Goal: Information Seeking & Learning: Learn about a topic

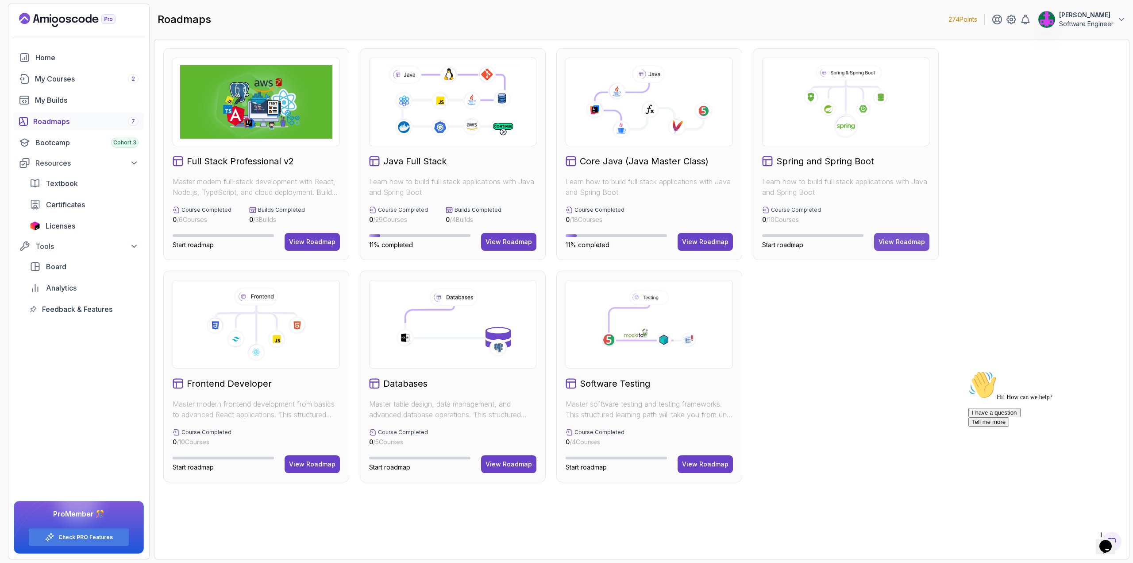
click at [894, 246] on div "View Roadmap" at bounding box center [902, 241] width 46 height 9
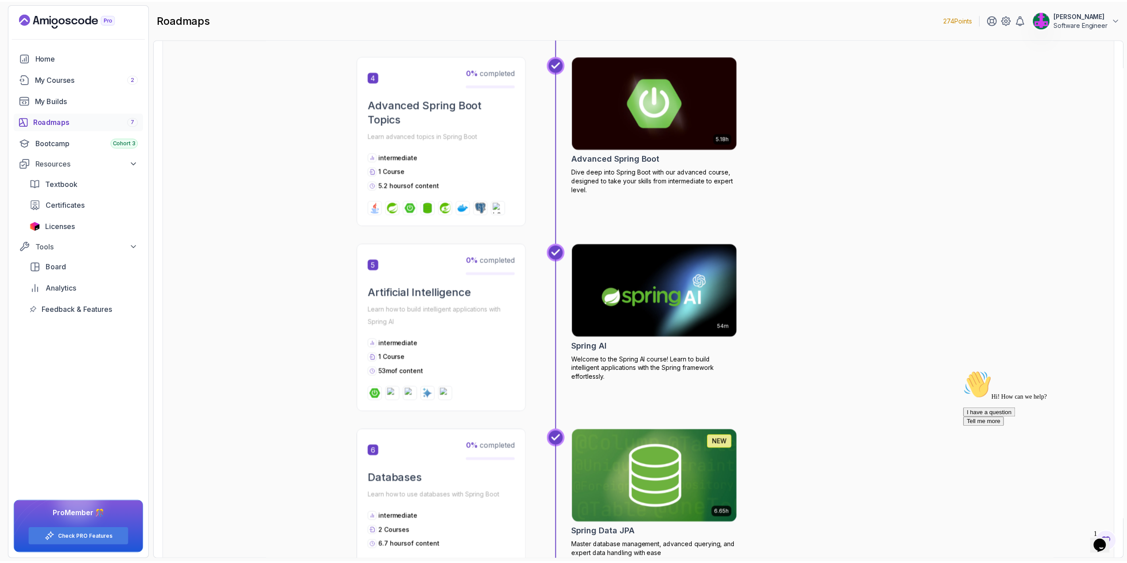
scroll to position [730, 0]
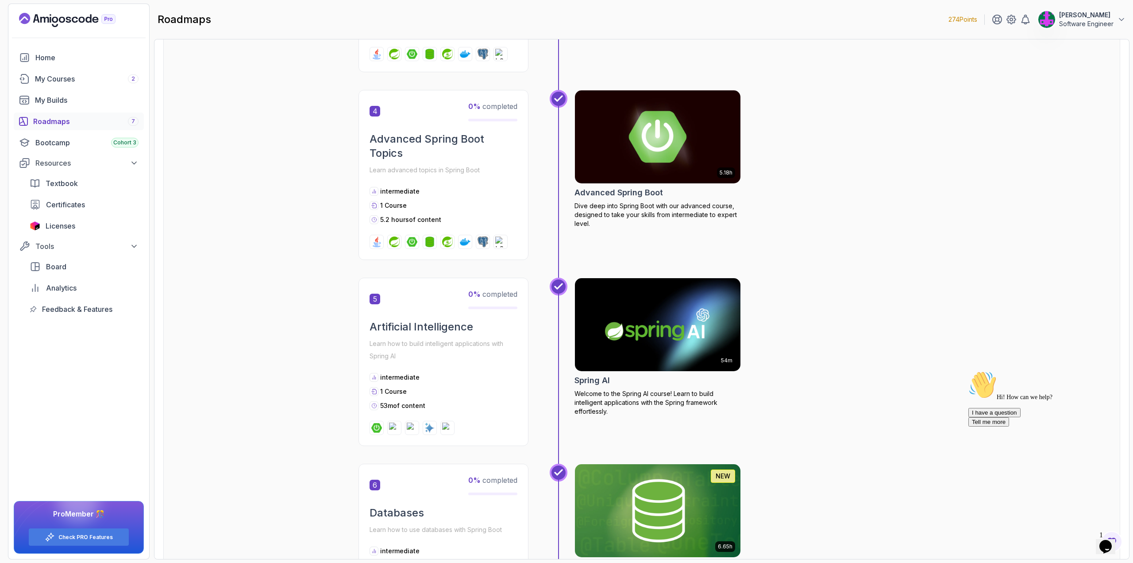
click at [625, 135] on img at bounding box center [658, 136] width 174 height 97
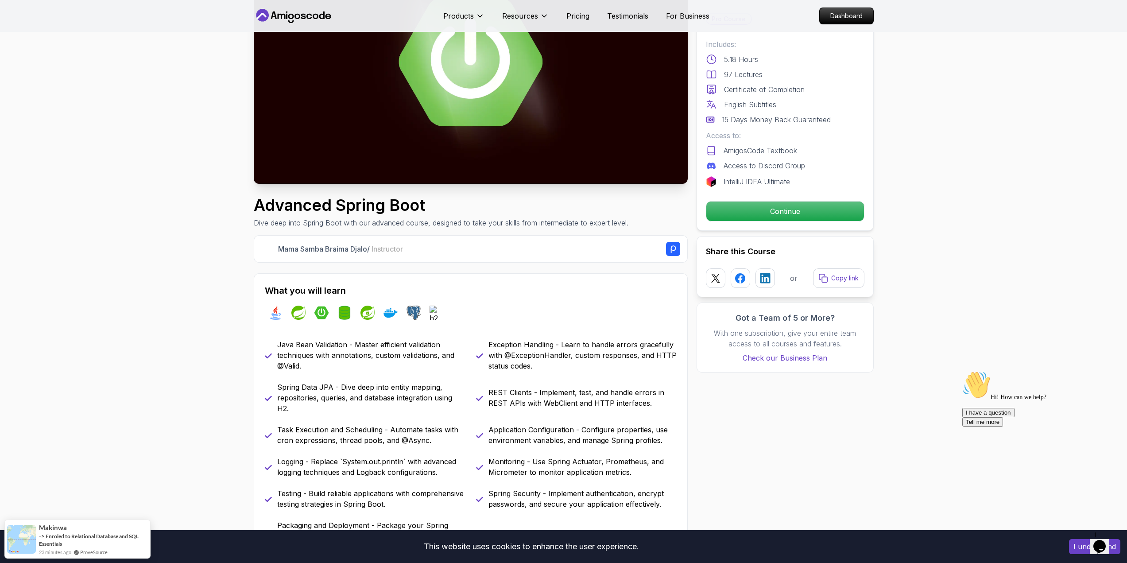
scroll to position [177, 0]
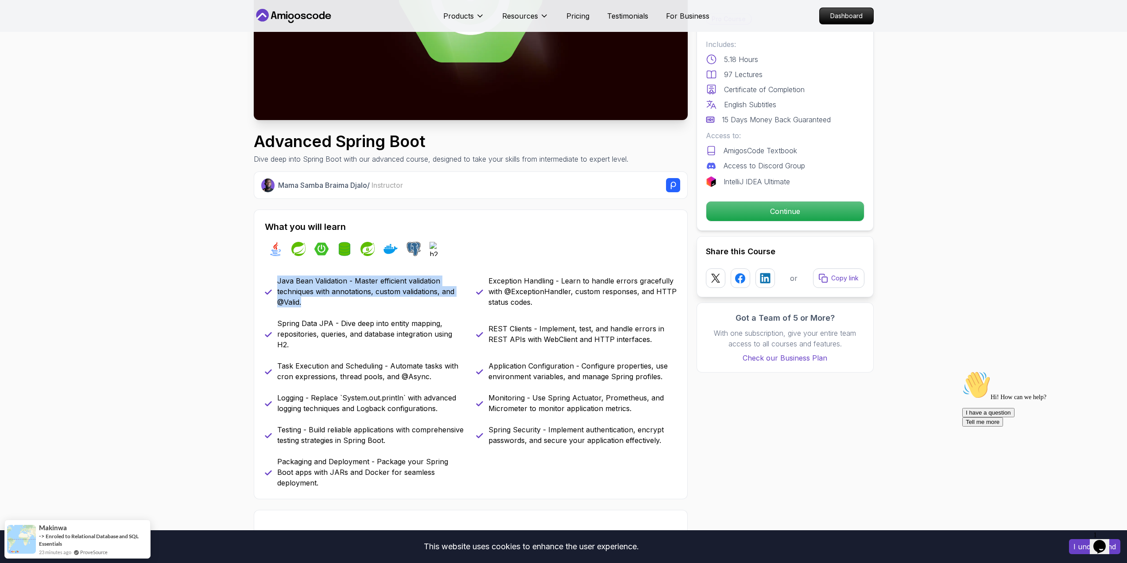
drag, startPoint x: 279, startPoint y: 279, endPoint x: 442, endPoint y: 302, distance: 164.5
click at [442, 302] on p "Java Bean Validation - Master efficient validation techniques with annotations,…" at bounding box center [371, 291] width 188 height 32
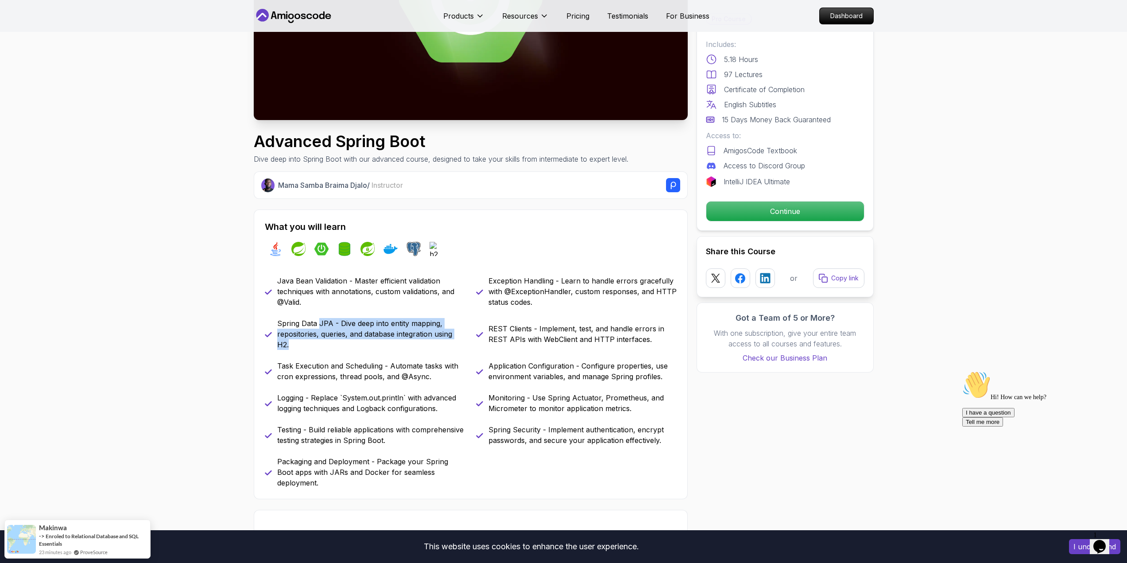
drag, startPoint x: 319, startPoint y: 321, endPoint x: 379, endPoint y: 355, distance: 68.6
click at [394, 349] on p "Spring Data JPA - Dive deep into entity mapping, repositories, queries, and dat…" at bounding box center [371, 334] width 188 height 32
click at [294, 367] on p "Task Execution and Scheduling - Automate tasks with cron expressions, thread po…" at bounding box center [371, 370] width 188 height 21
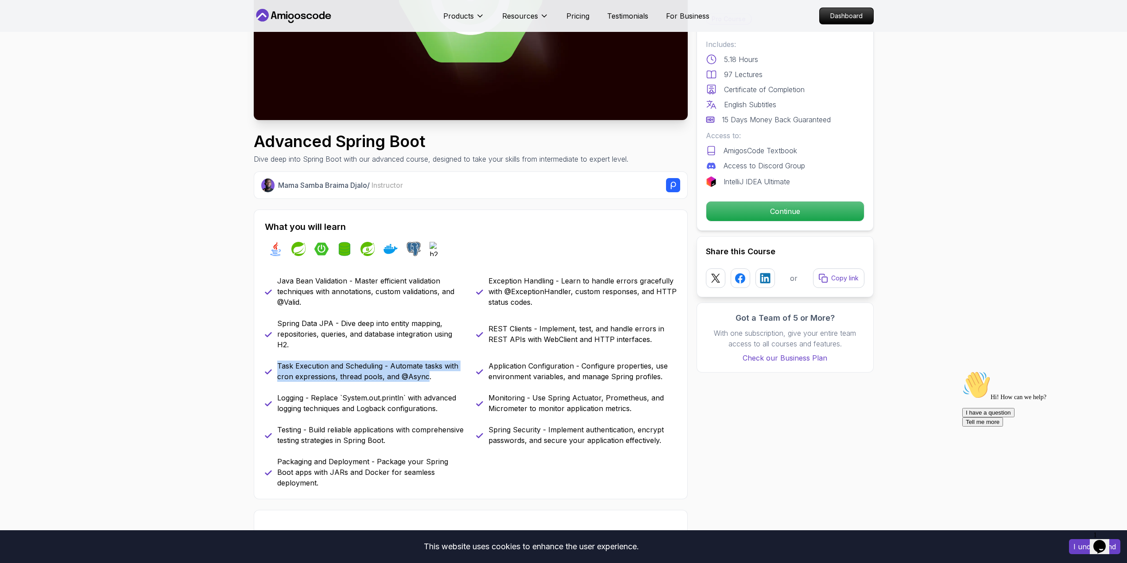
drag, startPoint x: 278, startPoint y: 367, endPoint x: 426, endPoint y: 378, distance: 147.8
click at [426, 378] on p "Task Execution and Scheduling - Automate tasks with cron expressions, thread po…" at bounding box center [371, 370] width 188 height 21
click at [441, 379] on p "Task Execution and Scheduling - Automate tasks with cron expressions, thread po…" at bounding box center [371, 370] width 188 height 21
drag, startPoint x: 416, startPoint y: 379, endPoint x: 289, endPoint y: 367, distance: 127.7
click at [278, 364] on p "Task Execution and Scheduling - Automate tasks with cron expressions, thread po…" at bounding box center [371, 370] width 188 height 21
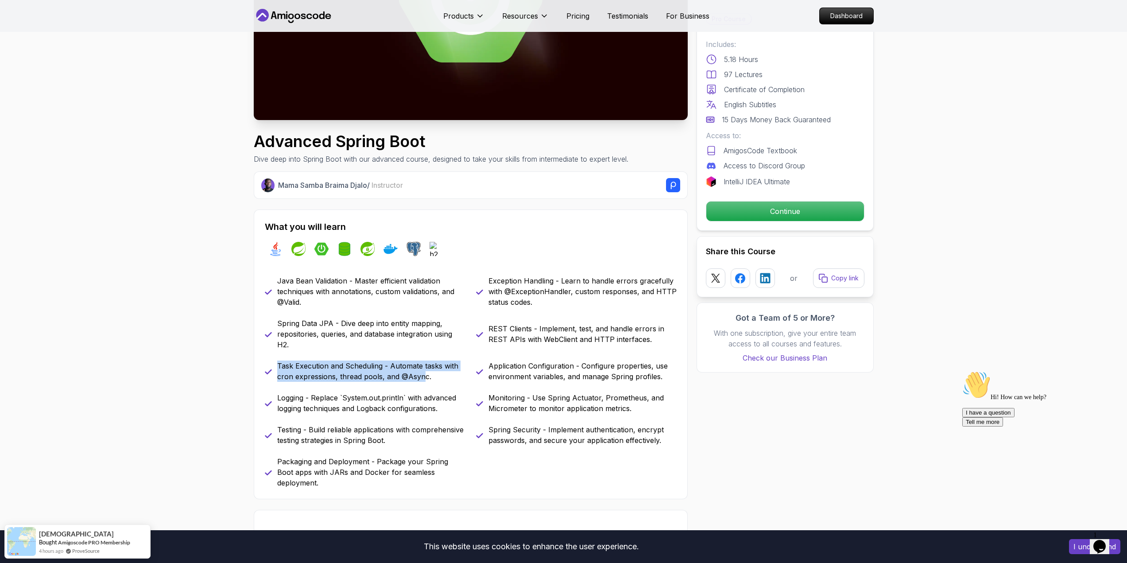
click at [316, 369] on p "Task Execution and Scheduling - Automate tasks with cron expressions, thread po…" at bounding box center [371, 370] width 188 height 21
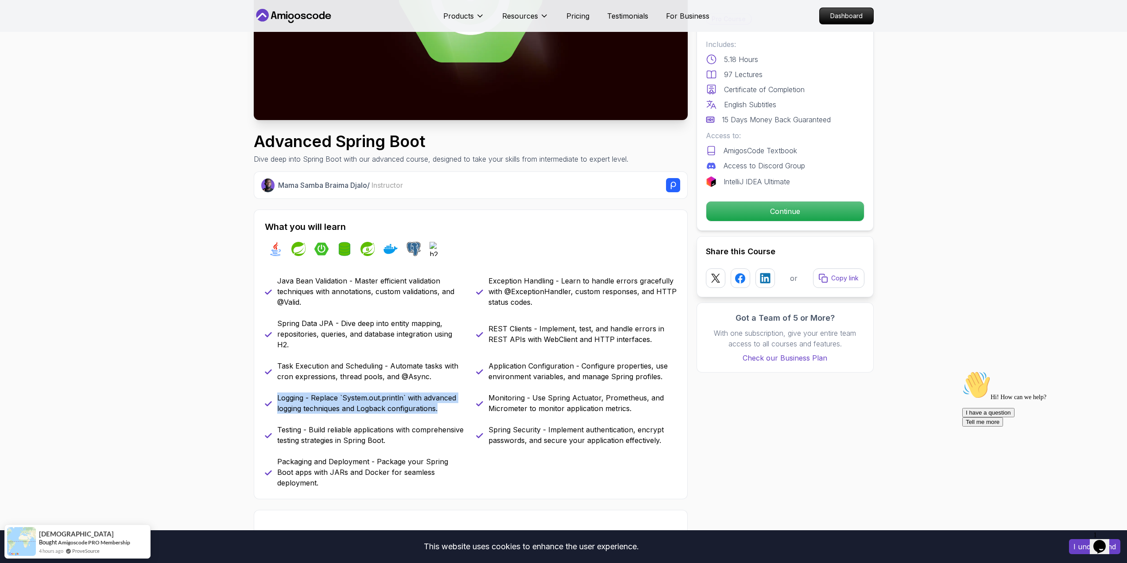
drag, startPoint x: 449, startPoint y: 407, endPoint x: 274, endPoint y: 396, distance: 175.6
click at [274, 396] on div "Logging - Replace `System.out.println` with advanced logging techniques and Log…" at bounding box center [365, 402] width 201 height 21
click at [360, 401] on p "Logging - Replace `System.out.println` with advanced logging techniques and Log…" at bounding box center [371, 402] width 188 height 21
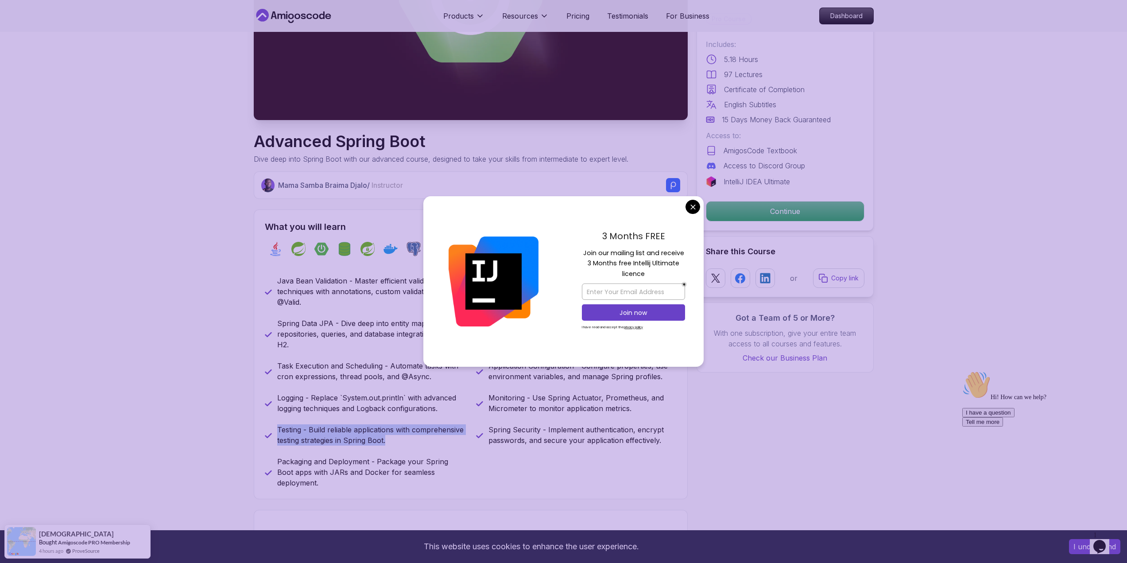
drag, startPoint x: 394, startPoint y: 441, endPoint x: 251, endPoint y: 431, distance: 143.4
click at [353, 430] on p "Testing - Build reliable applications with comprehensive testing strategies in …" at bounding box center [371, 434] width 188 height 21
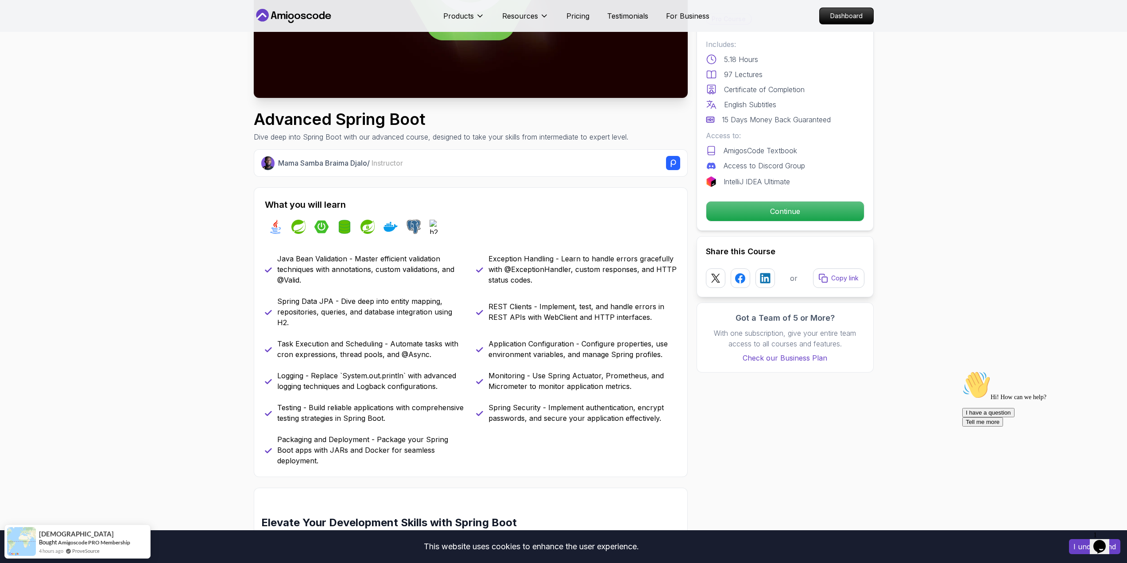
scroll to position [266, 0]
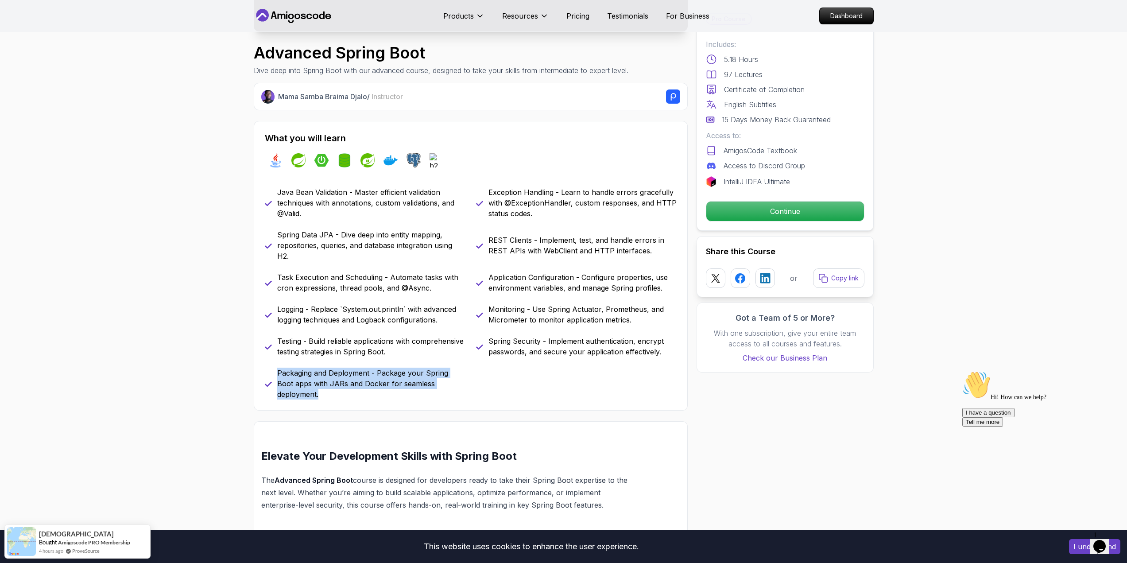
drag, startPoint x: 465, startPoint y: 382, endPoint x: 274, endPoint y: 372, distance: 192.0
click at [274, 372] on div "Java Bean Validation - Master efficient validation techniques with annotations,…" at bounding box center [471, 293] width 412 height 213
click at [332, 390] on div "What you will learn java spring spring-boot spring-data-jpa spring-security doc…" at bounding box center [471, 266] width 434 height 290
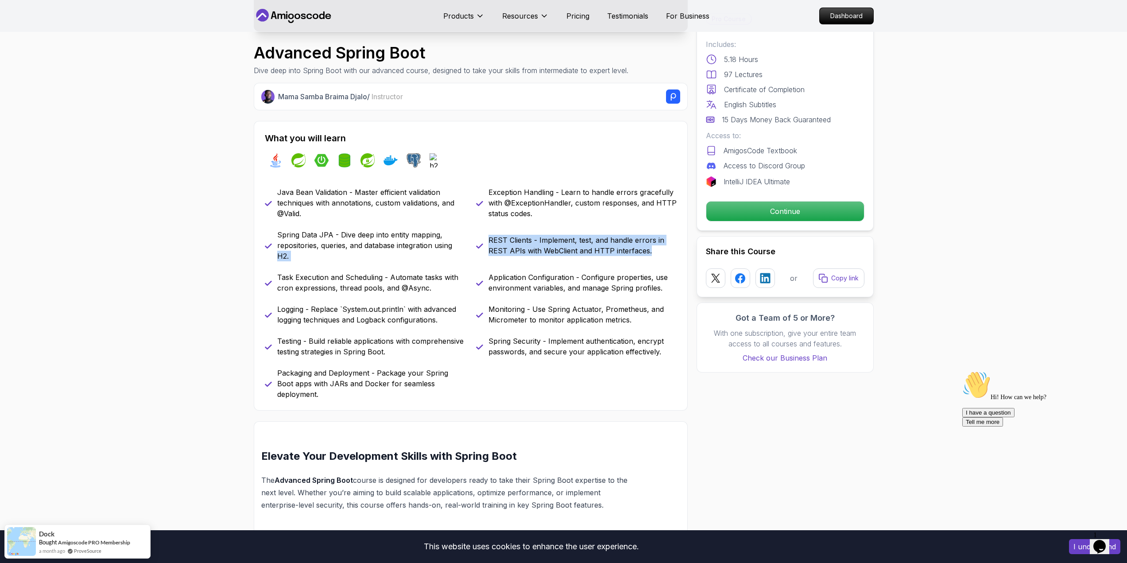
drag, startPoint x: 653, startPoint y: 251, endPoint x: 466, endPoint y: 250, distance: 186.4
click at [466, 250] on div "Java Bean Validation - Master efficient validation techniques with annotations,…" at bounding box center [471, 293] width 412 height 213
drag, startPoint x: 663, startPoint y: 285, endPoint x: 479, endPoint y: 284, distance: 183.3
click at [479, 284] on div "Application Configuration - Configure properties, use environment variables, an…" at bounding box center [576, 282] width 201 height 21
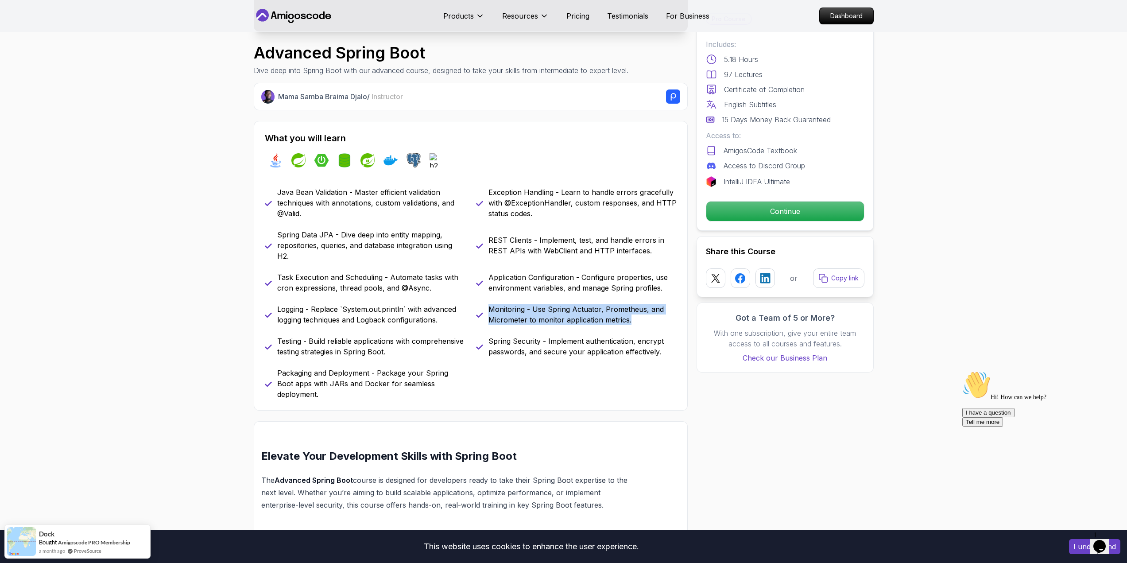
drag, startPoint x: 642, startPoint y: 321, endPoint x: 487, endPoint y: 311, distance: 155.8
click at [487, 311] on div "Monitoring - Use Spring Actuator, Prometheus, and Micrometer to monitor applica…" at bounding box center [576, 314] width 201 height 21
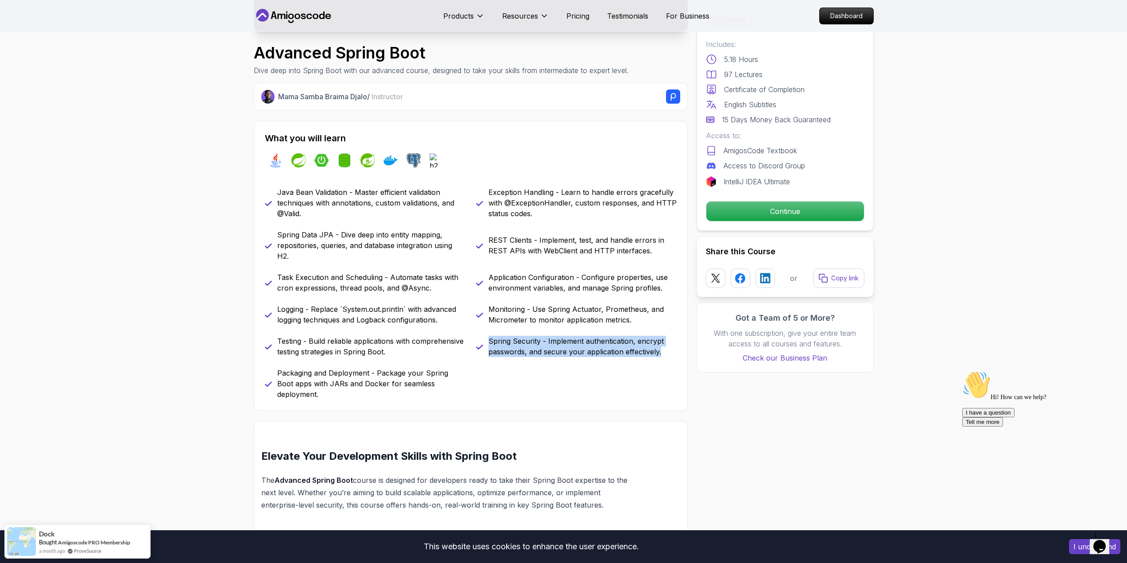
drag, startPoint x: 663, startPoint y: 353, endPoint x: 486, endPoint y: 340, distance: 177.1
click at [486, 340] on div "Spring Security - Implement authentication, encrypt passwords, and secure your …" at bounding box center [576, 346] width 201 height 21
click at [526, 345] on p "Spring Security - Implement authentication, encrypt passwords, and secure your …" at bounding box center [582, 346] width 188 height 21
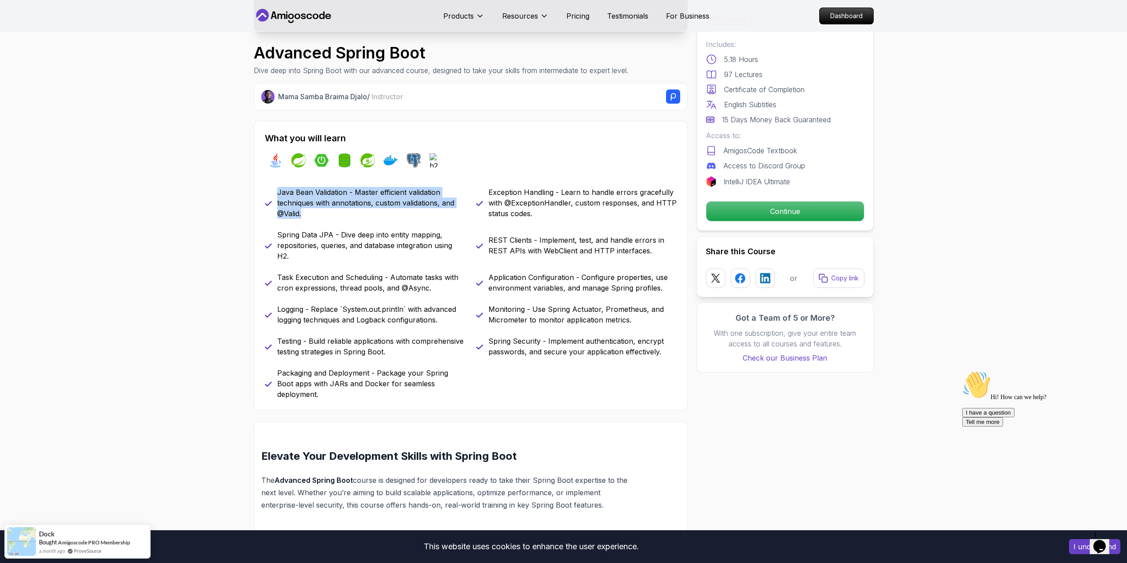
drag, startPoint x: 324, startPoint y: 208, endPoint x: 264, endPoint y: 190, distance: 61.8
click at [265, 190] on div "Java Bean Validation - Master efficient validation techniques with annotations,…" at bounding box center [365, 203] width 201 height 32
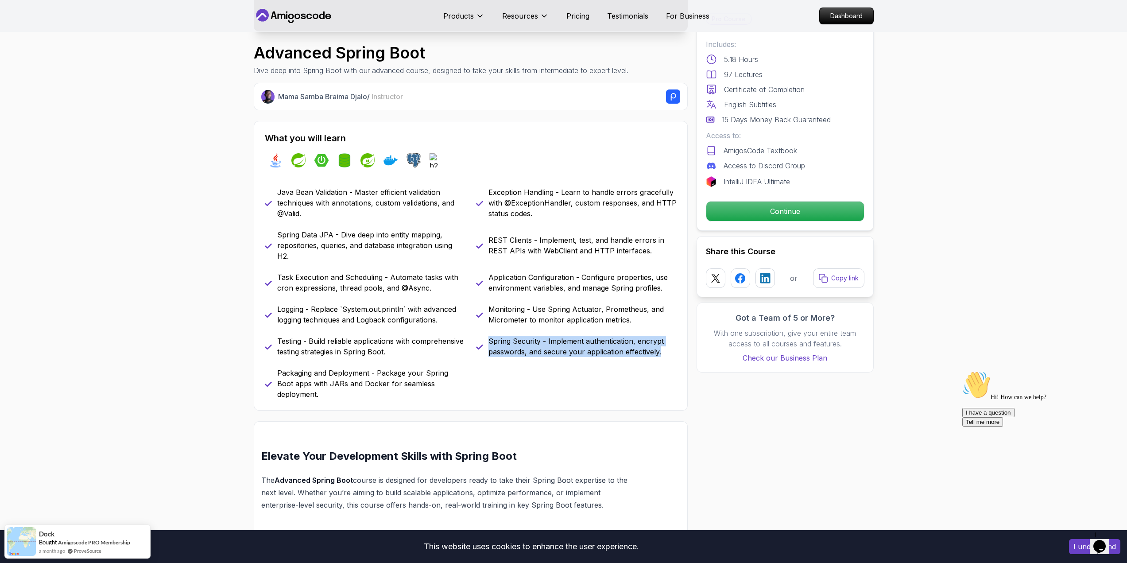
drag, startPoint x: 671, startPoint y: 353, endPoint x: 482, endPoint y: 333, distance: 190.0
click at [482, 333] on div "Java Bean Validation - Master efficient validation techniques with annotations,…" at bounding box center [471, 293] width 412 height 213
click at [538, 375] on div "Java Bean Validation - Master efficient validation techniques with annotations,…" at bounding box center [471, 293] width 412 height 213
drag, startPoint x: 665, startPoint y: 352, endPoint x: 485, endPoint y: 340, distance: 179.7
click at [485, 340] on div "Spring Security - Implement authentication, encrypt passwords, and secure your …" at bounding box center [576, 346] width 201 height 21
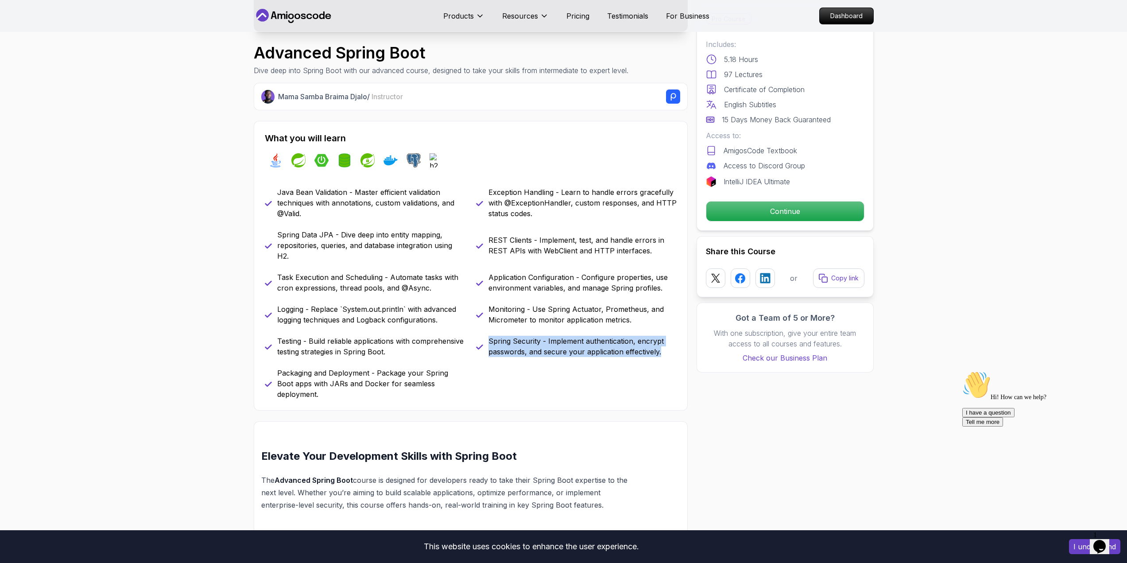
click at [530, 362] on div "Java Bean Validation - Master efficient validation techniques with annotations,…" at bounding box center [471, 293] width 412 height 213
click at [645, 352] on p "Spring Security - Implement authentication, encrypt passwords, and secure your …" at bounding box center [582, 346] width 188 height 21
drag, startPoint x: 668, startPoint y: 355, endPoint x: 483, endPoint y: 345, distance: 184.9
click at [483, 345] on div "Spring Security - Implement authentication, encrypt passwords, and secure your …" at bounding box center [576, 346] width 201 height 21
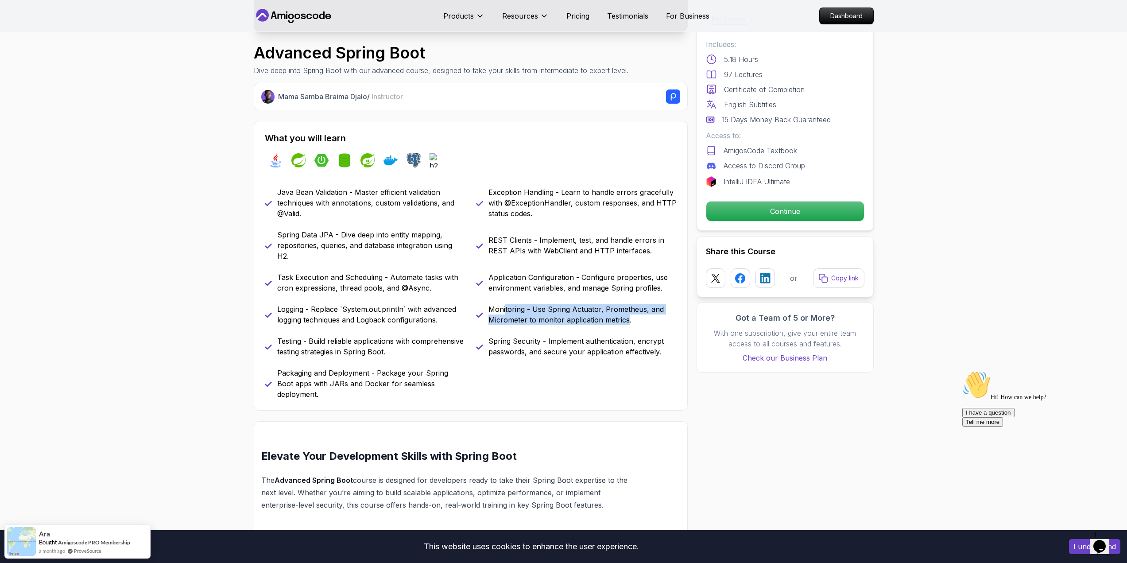
drag, startPoint x: 628, startPoint y: 317, endPoint x: 508, endPoint y: 309, distance: 120.3
click at [502, 310] on p "Monitoring - Use Spring Actuator, Prometheus, and Micrometer to monitor applica…" at bounding box center [582, 314] width 188 height 21
drag, startPoint x: 645, startPoint y: 294, endPoint x: 506, endPoint y: 280, distance: 139.7
click at [513, 282] on div "Java Bean Validation - Master efficient validation techniques with annotations,…" at bounding box center [471, 293] width 412 height 213
drag, startPoint x: 607, startPoint y: 254, endPoint x: 479, endPoint y: 240, distance: 127.9
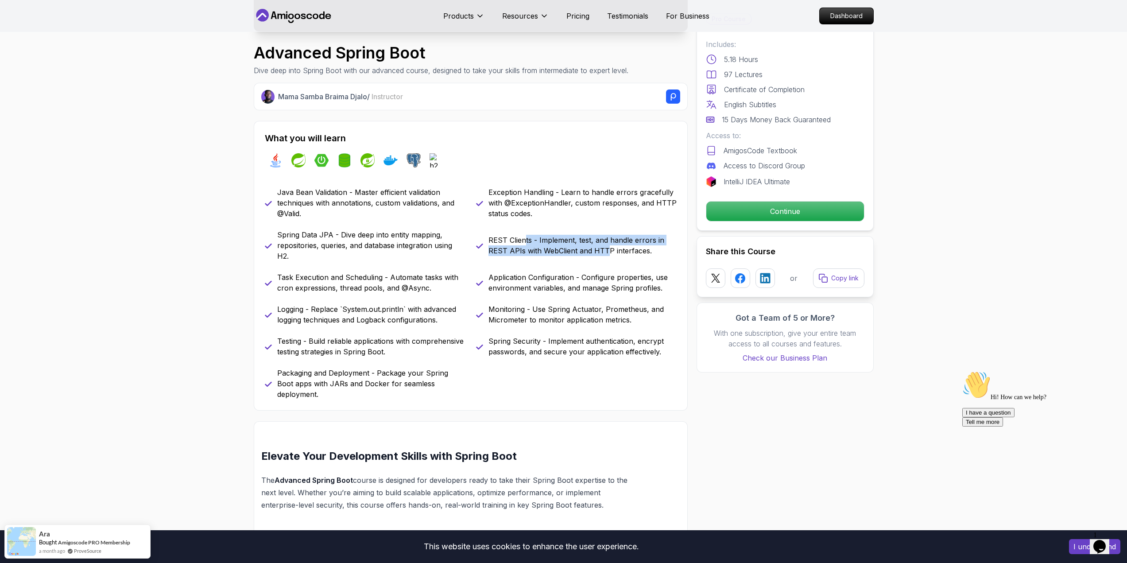
click at [516, 244] on p "REST Clients - Implement, test, and handle errors in REST APIs with WebClient a…" at bounding box center [582, 245] width 188 height 21
drag, startPoint x: 445, startPoint y: 376, endPoint x: 296, endPoint y: 370, distance: 149.8
click at [315, 373] on p "Packaging and Deployment - Package your Spring Boot apps with JARs and Docker f…" at bounding box center [371, 383] width 188 height 32
drag, startPoint x: 411, startPoint y: 353, endPoint x: 293, endPoint y: 342, distance: 118.7
click at [310, 346] on p "Testing - Build reliable applications with comprehensive testing strategies in …" at bounding box center [371, 346] width 188 height 21
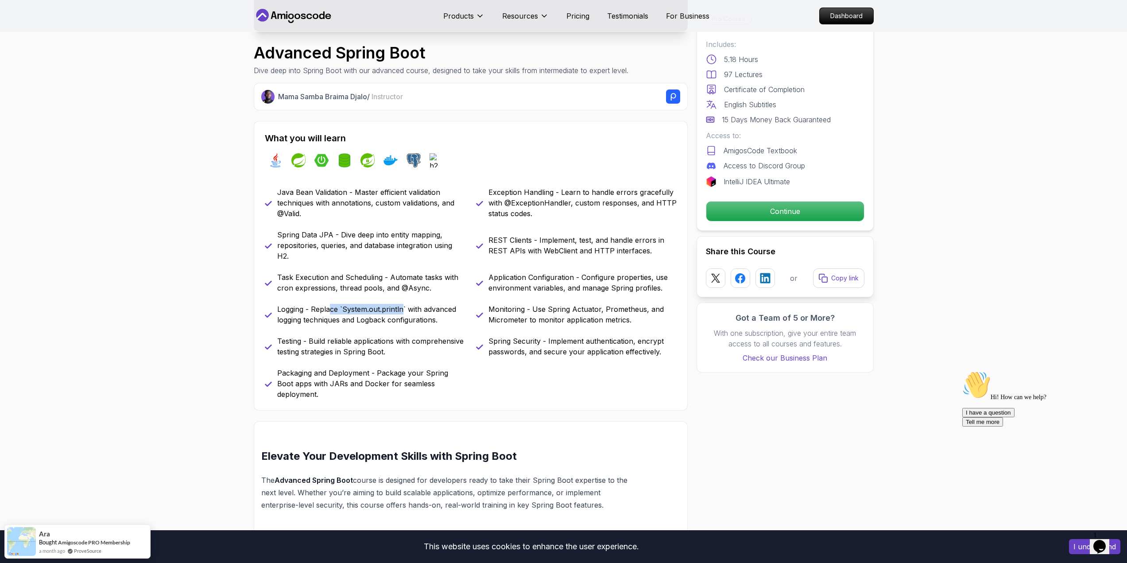
drag, startPoint x: 383, startPoint y: 312, endPoint x: 299, endPoint y: 304, distance: 84.1
click at [329, 306] on p "Logging - Replace `System.out.println` with advanced logging techniques and Log…" at bounding box center [371, 314] width 188 height 21
click at [363, 283] on p "Task Execution and Scheduling - Automate tasks with cron expressions, thread po…" at bounding box center [371, 282] width 188 height 21
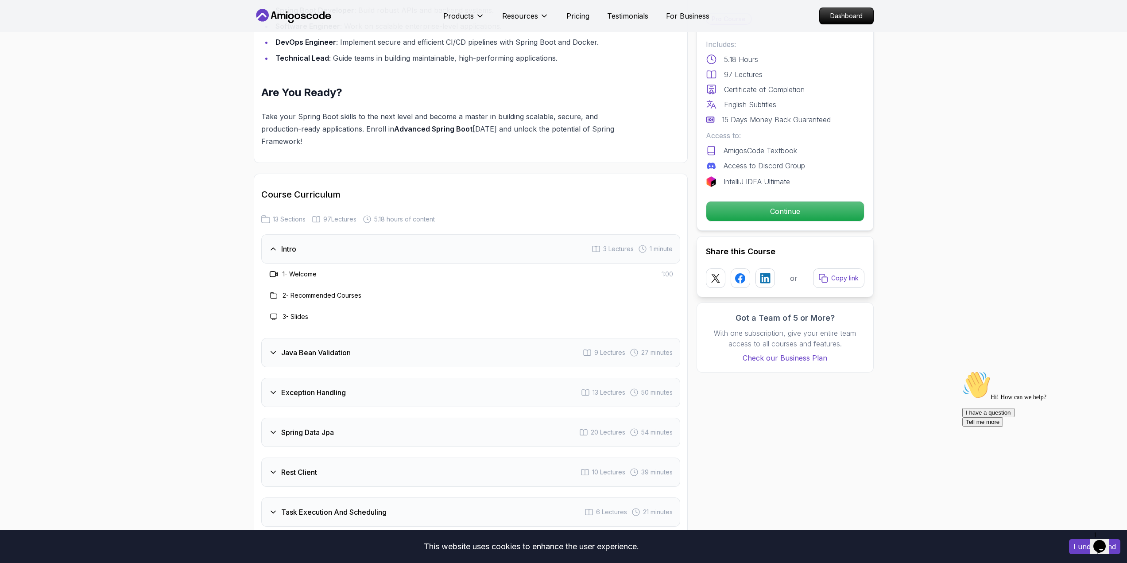
scroll to position [1018, 0]
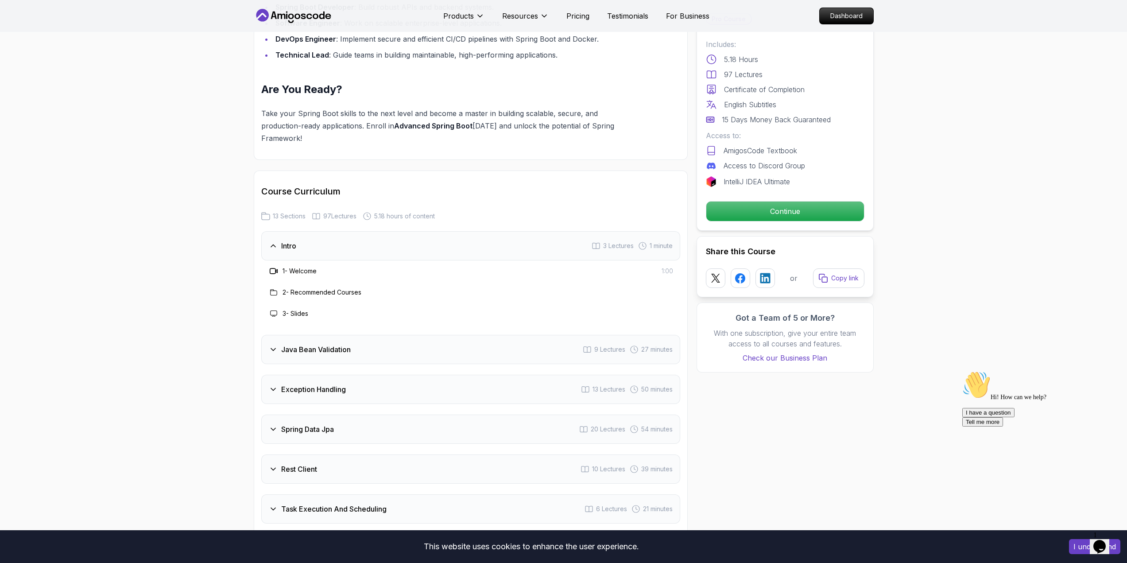
click at [498, 335] on div "Java Bean Validation 9 Lectures 27 minutes" at bounding box center [470, 349] width 419 height 29
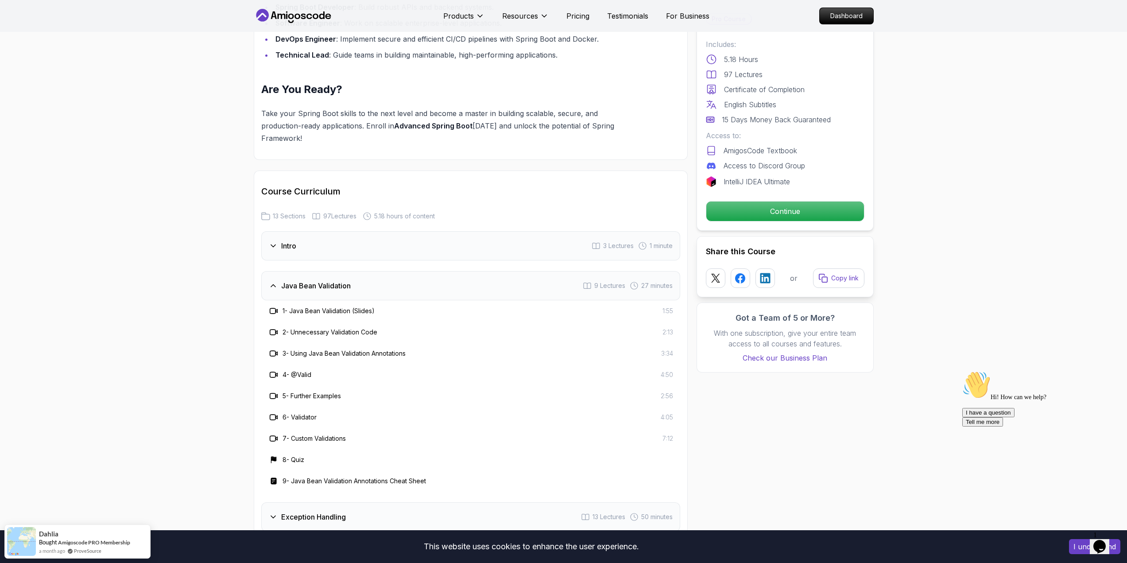
click at [414, 271] on div "Java Bean Validation 9 Lectures 27 minutes" at bounding box center [470, 285] width 419 height 29
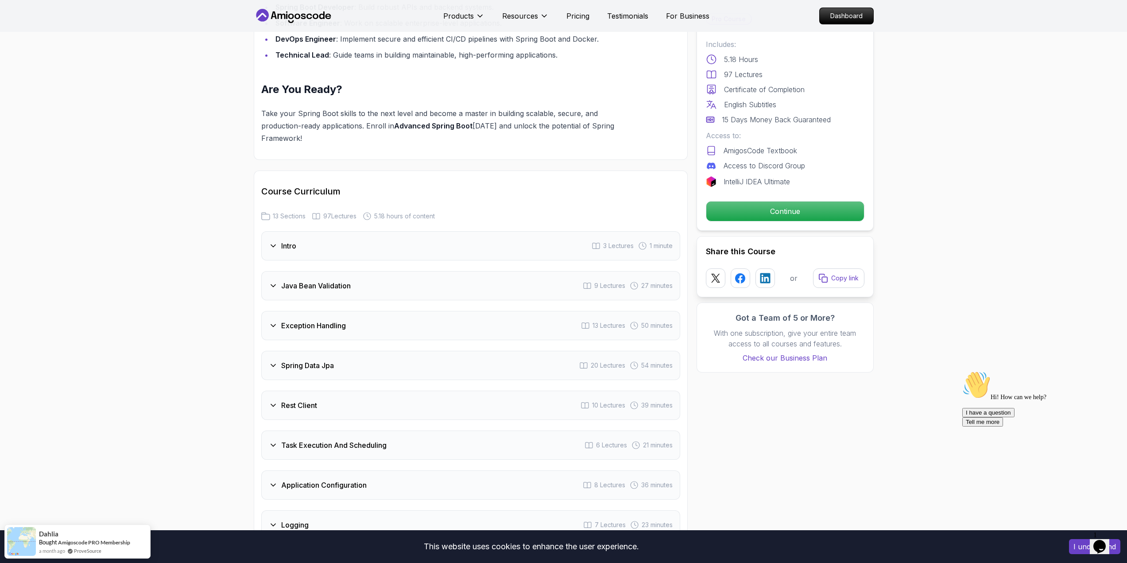
click at [399, 311] on div "Exception Handling 13 Lectures 50 minutes" at bounding box center [470, 325] width 419 height 29
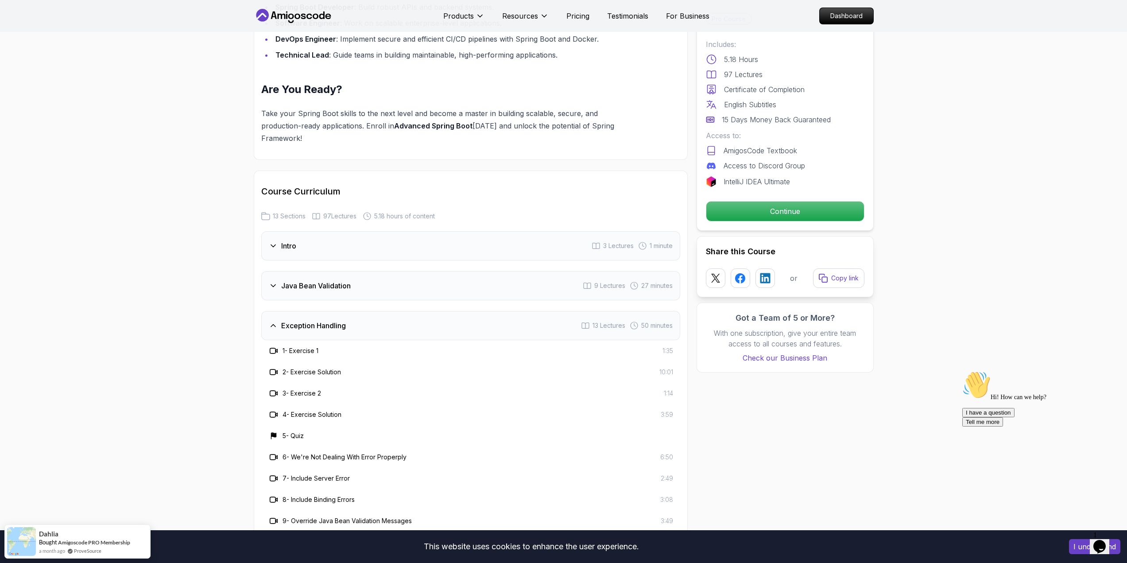
click at [406, 311] on div "Exception Handling 13 Lectures 50 minutes" at bounding box center [470, 325] width 419 height 29
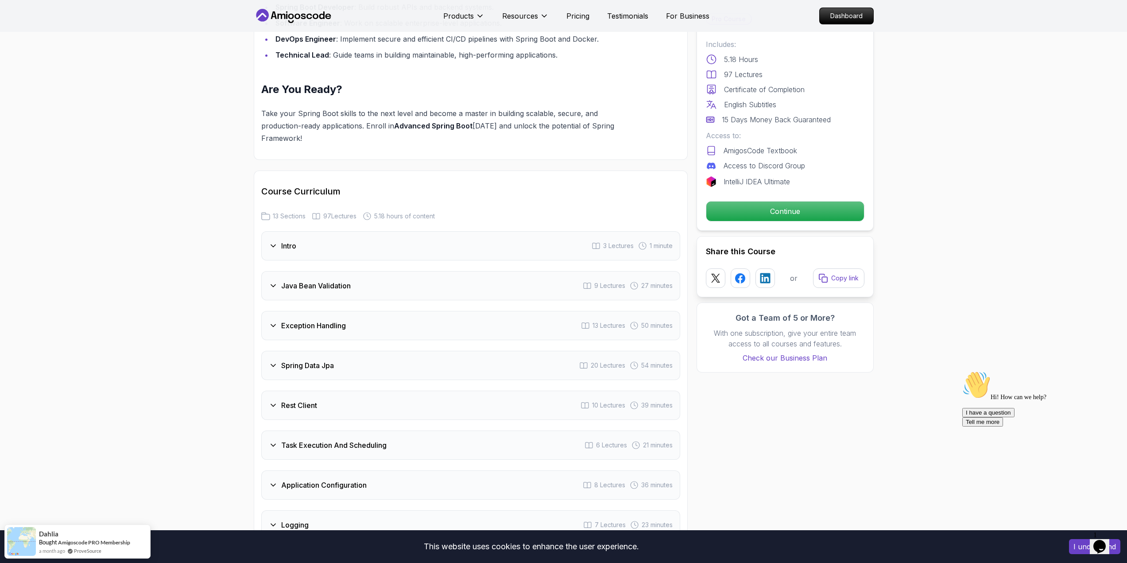
click at [402, 351] on div "Spring Data Jpa 20 Lectures 54 minutes" at bounding box center [470, 365] width 419 height 29
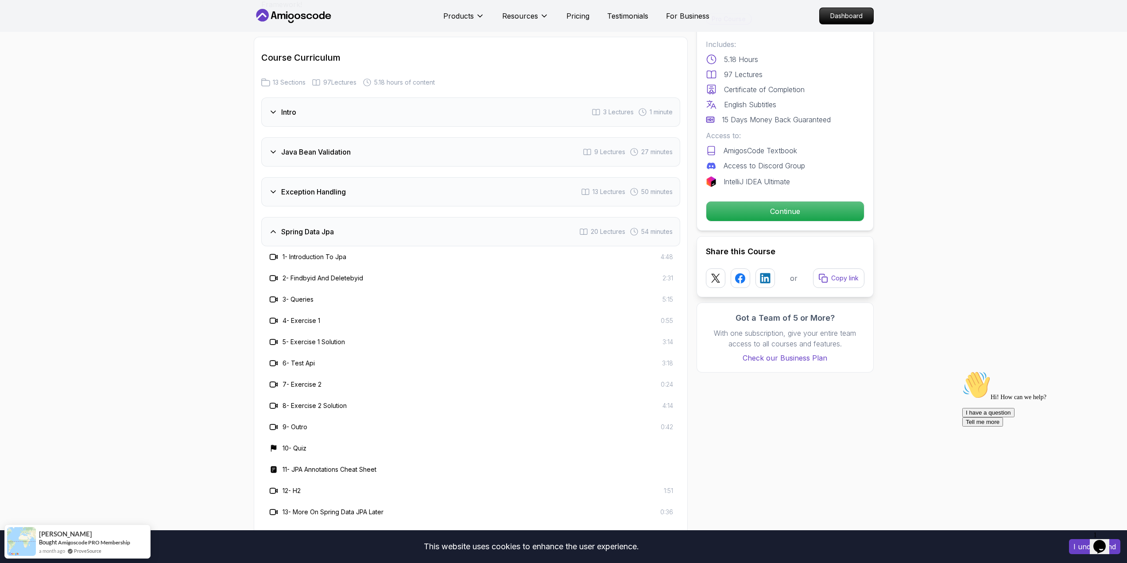
scroll to position [1151, 0]
click at [424, 218] on div "Spring Data Jpa 20 Lectures 54 minutes" at bounding box center [470, 232] width 419 height 29
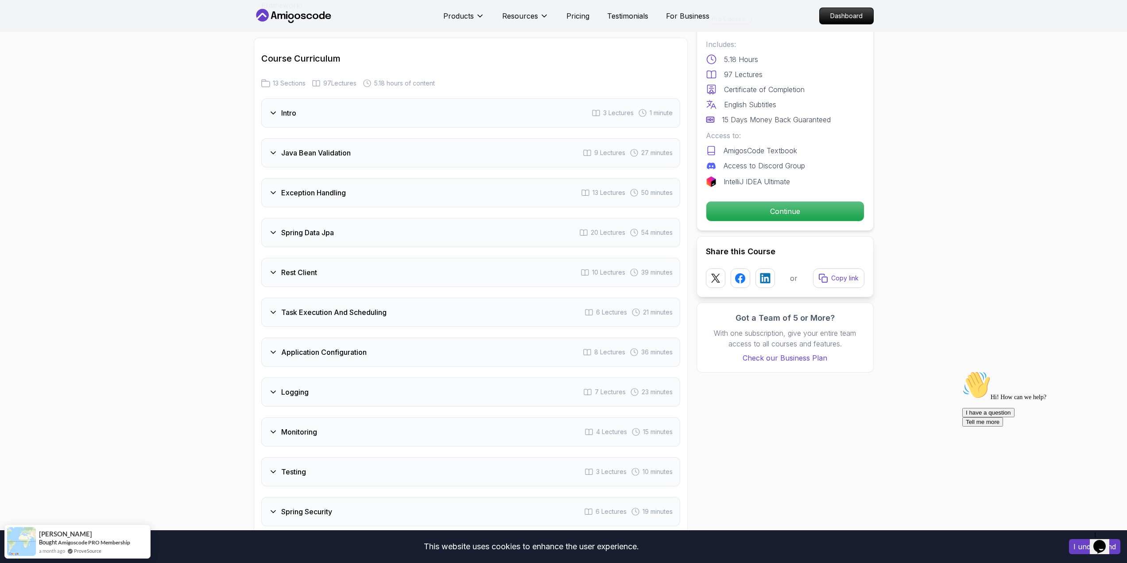
click at [421, 258] on div "Rest Client 10 Lectures 39 minutes" at bounding box center [470, 272] width 419 height 29
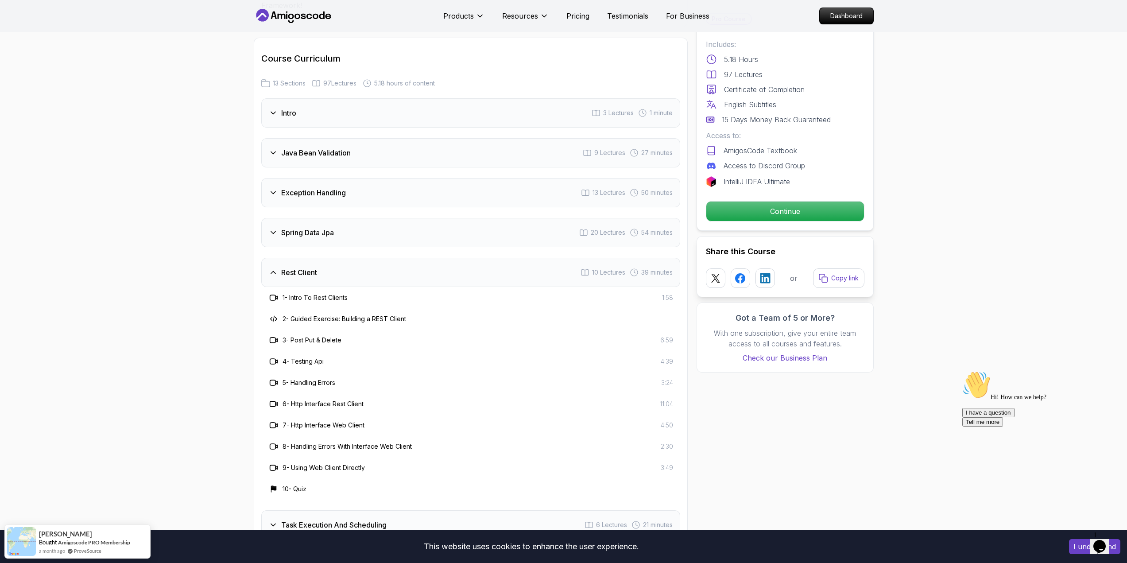
click at [413, 258] on div "Rest Client 10 Lectures 39 minutes" at bounding box center [470, 272] width 419 height 29
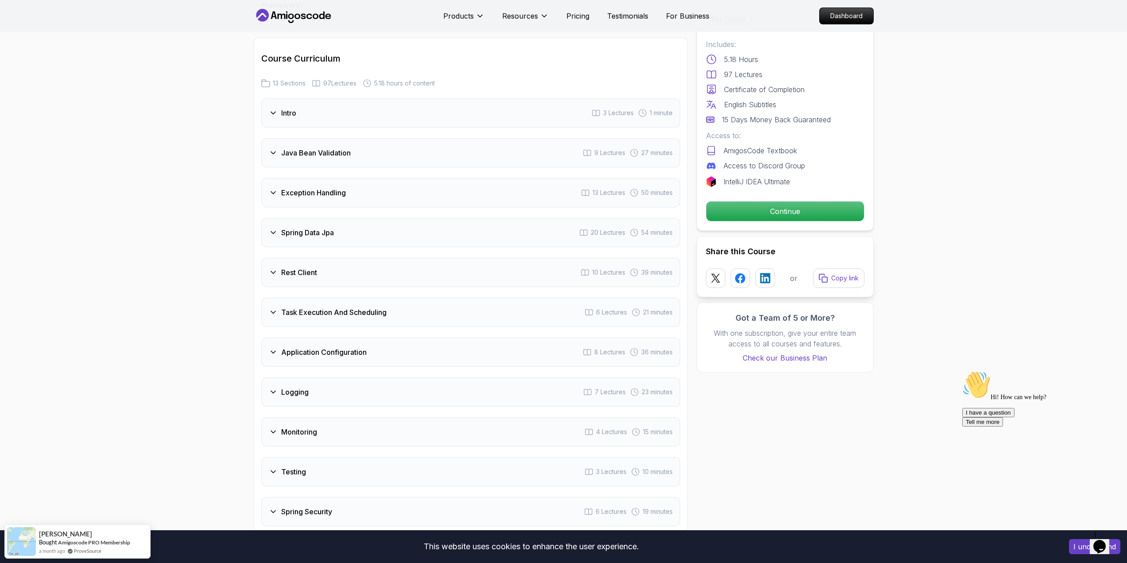
click at [407, 298] on div "Task Execution And Scheduling 6 Lectures 21 minutes" at bounding box center [470, 312] width 419 height 29
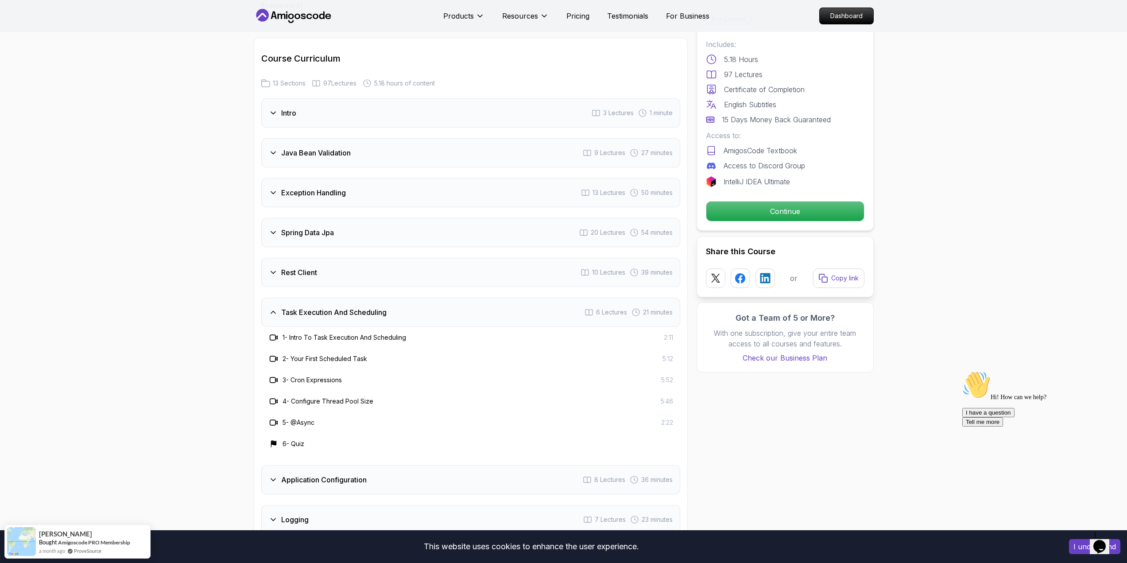
click at [407, 298] on div "Task Execution And Scheduling 6 Lectures 21 minutes" at bounding box center [470, 312] width 419 height 29
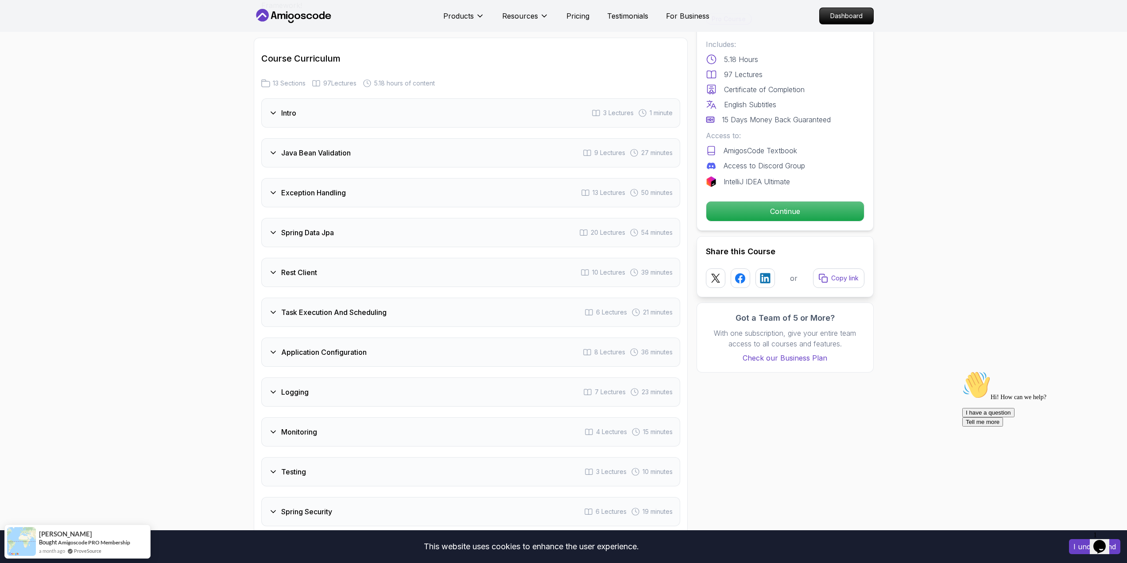
click at [409, 337] on div "Application Configuration 8 Lectures 36 minutes" at bounding box center [470, 351] width 419 height 29
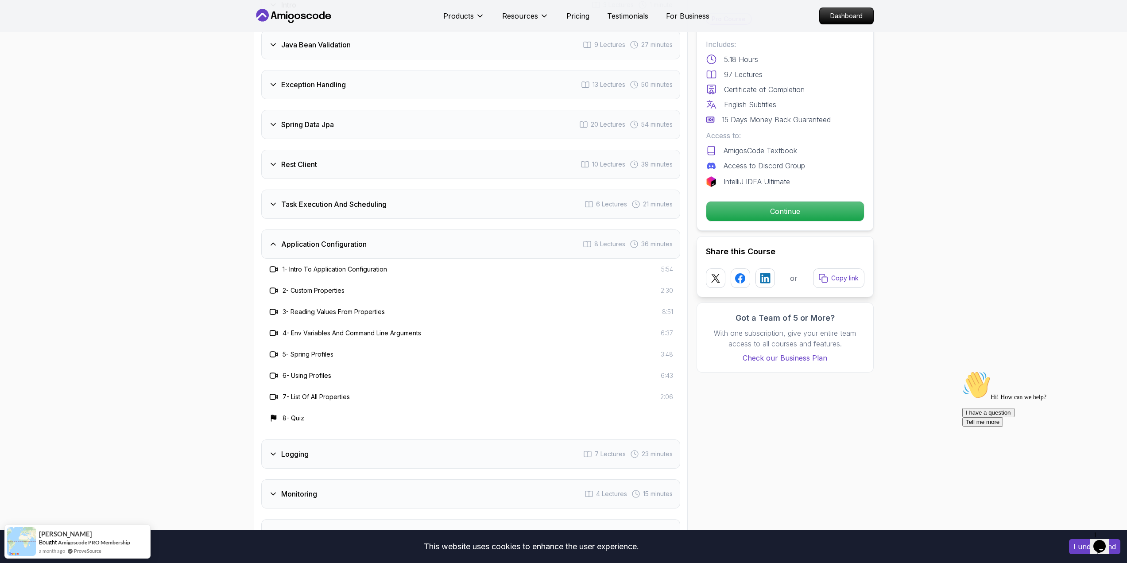
scroll to position [1284, 0]
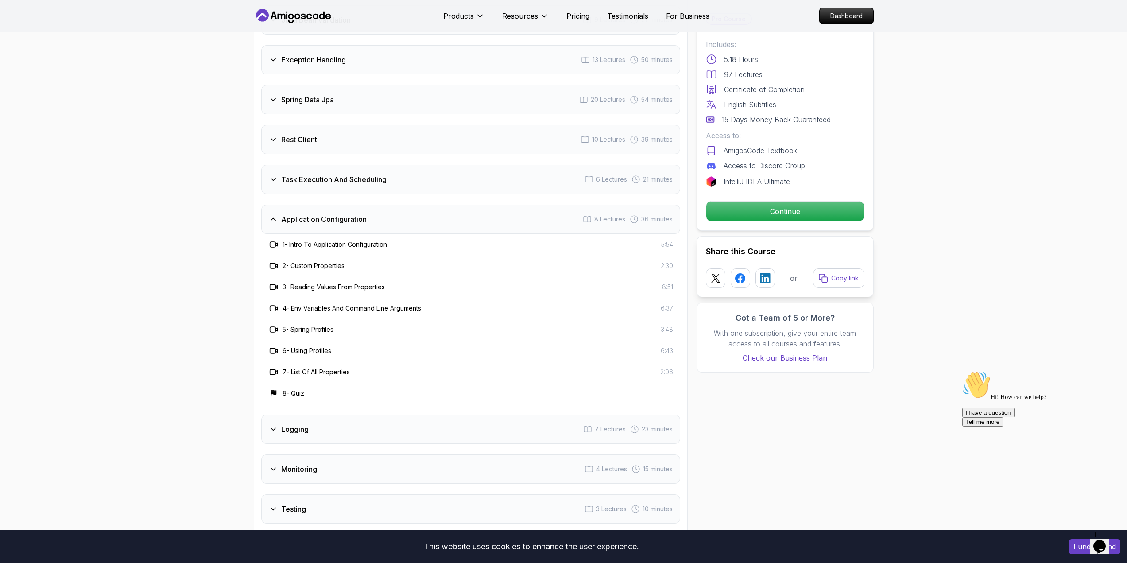
click at [436, 205] on div "Application Configuration 8 Lectures 36 minutes" at bounding box center [470, 219] width 419 height 29
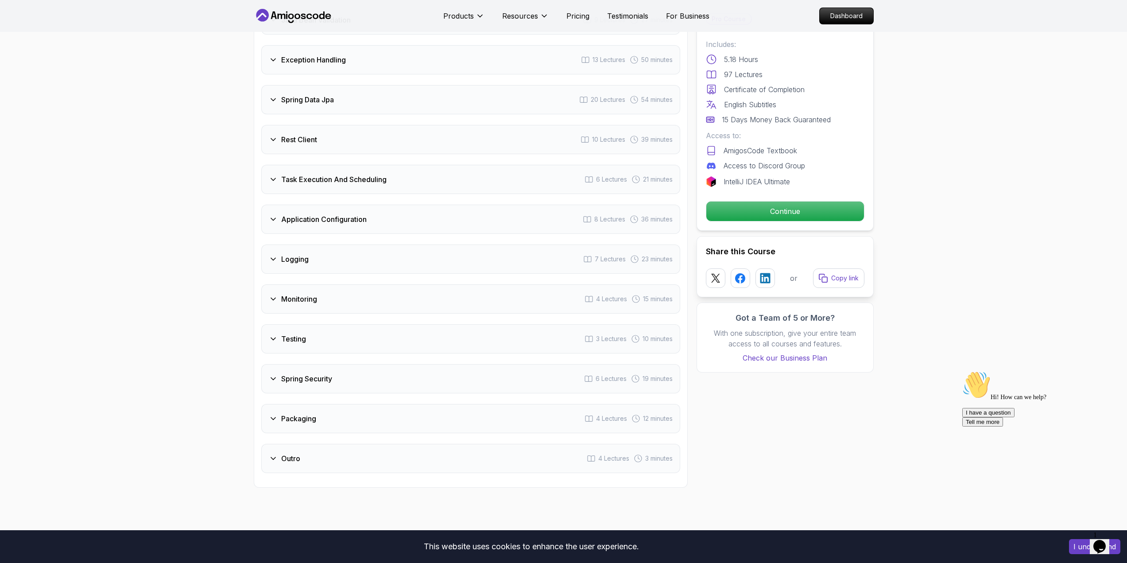
click at [419, 244] on div "Logging 7 Lectures 23 minutes" at bounding box center [470, 258] width 419 height 29
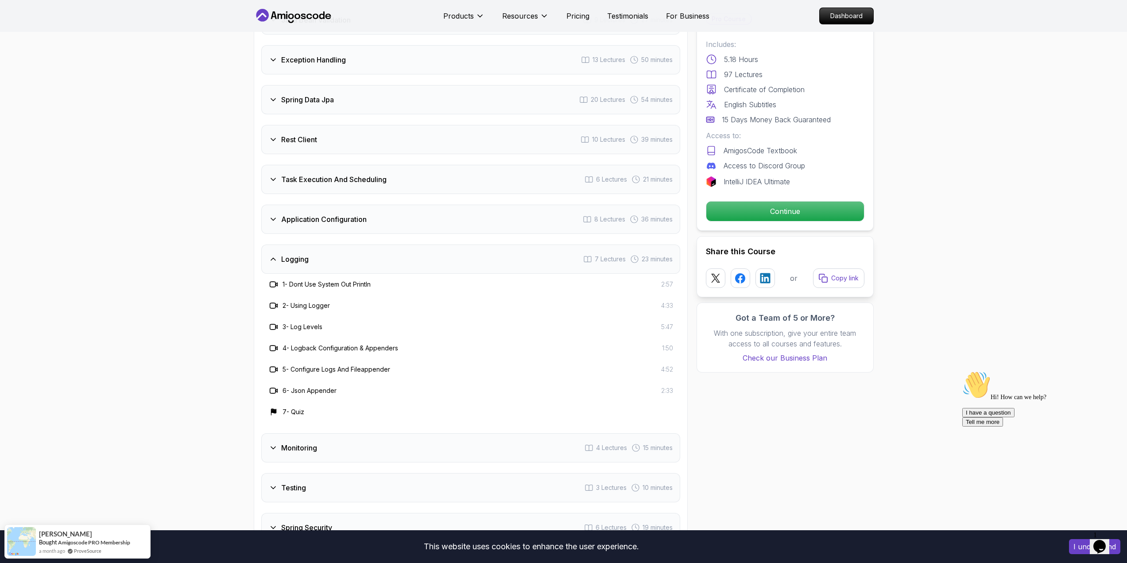
click at [419, 244] on div "Logging 7 Lectures 23 minutes" at bounding box center [470, 258] width 419 height 29
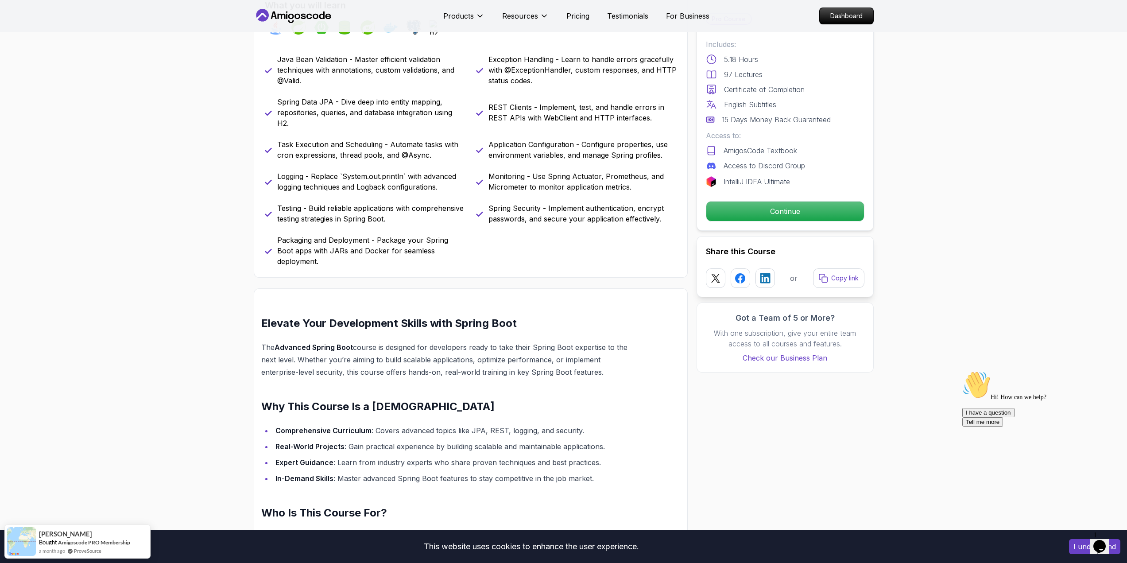
scroll to position [89, 0]
